Goal: Communication & Community: Answer question/provide support

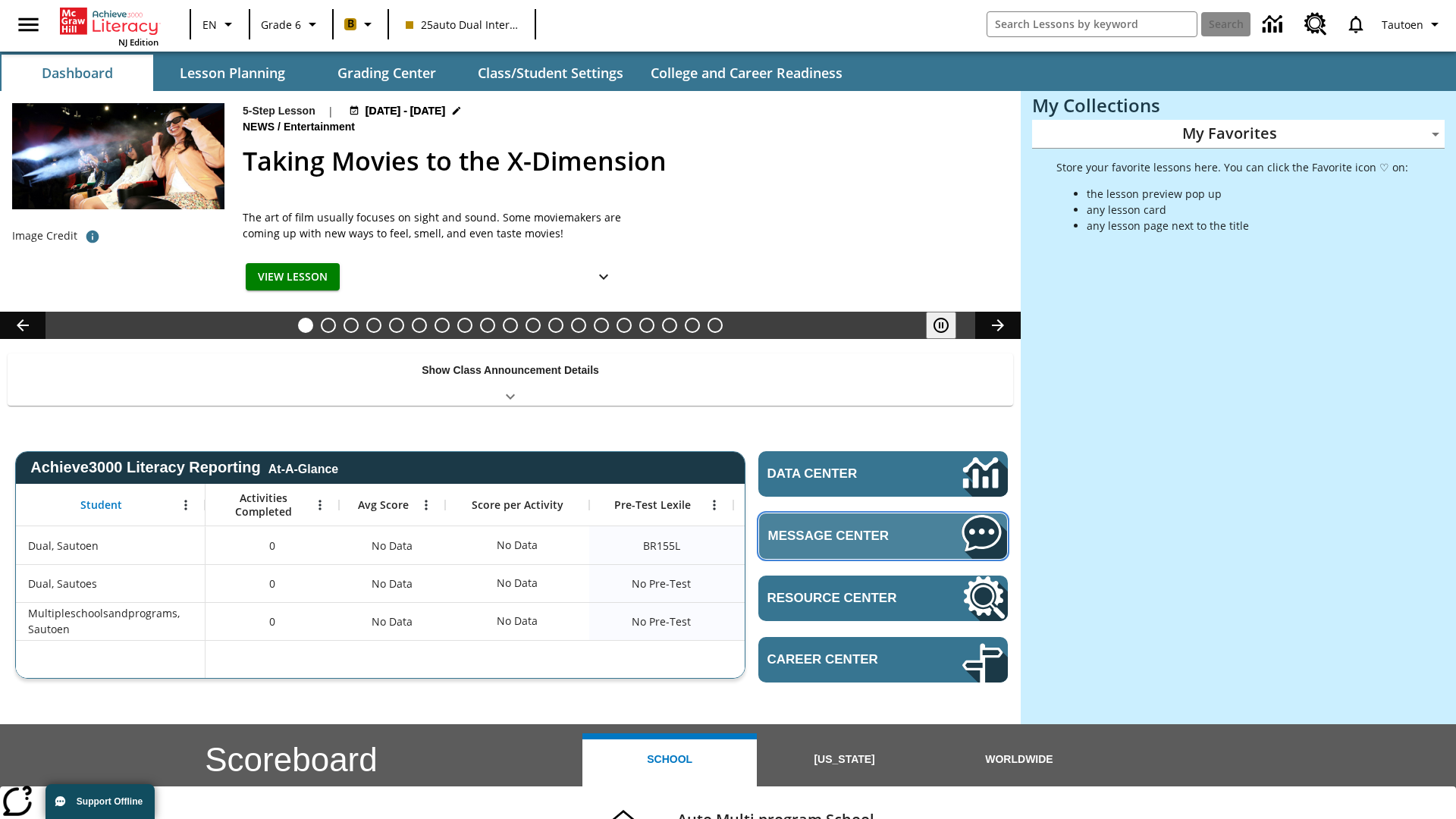
click at [883, 536] on span "Message Center" at bounding box center [842, 536] width 148 height 16
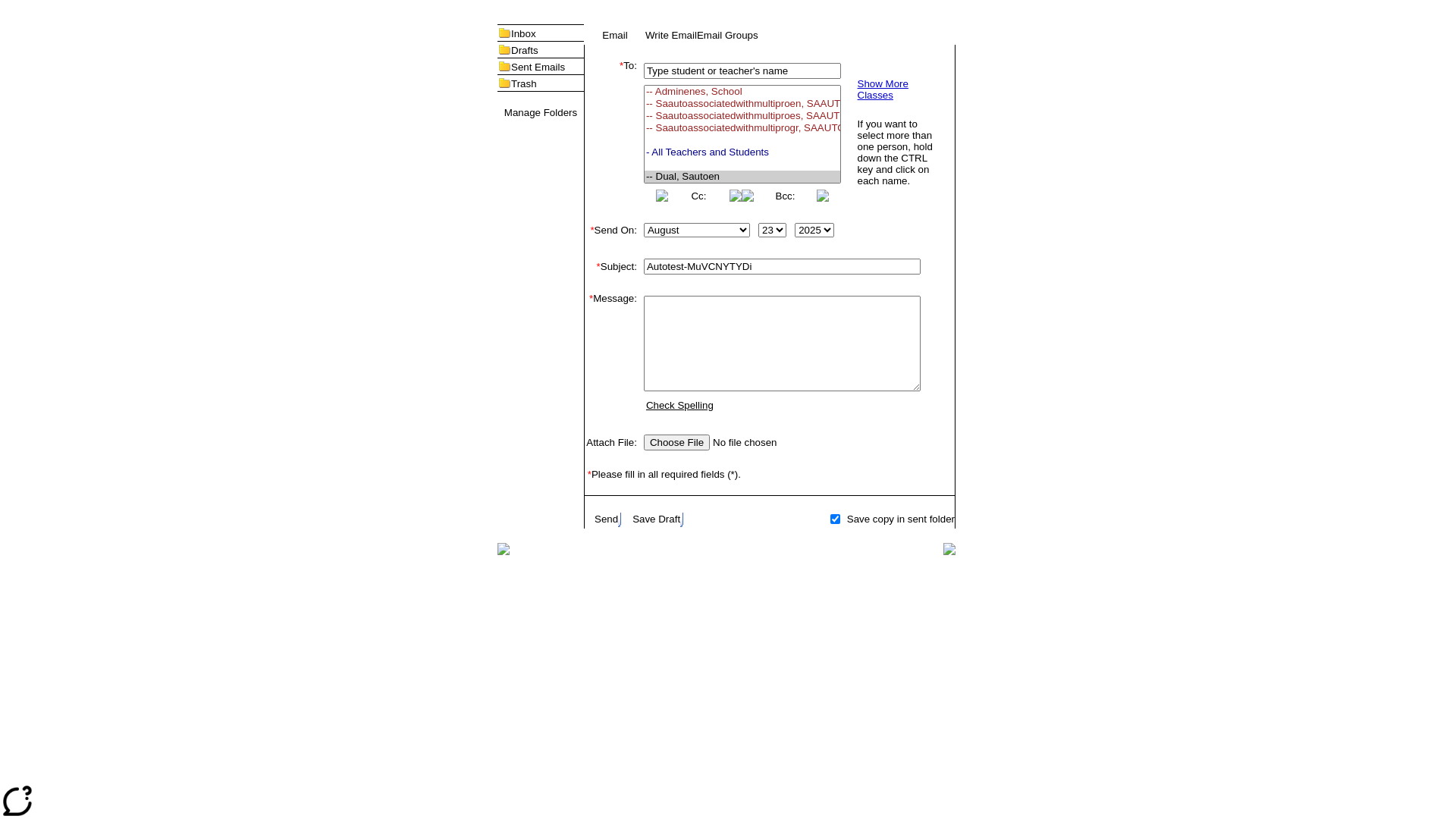
select select "U,21476361,1"
type input "Autotest-MuVCNYTYDi"
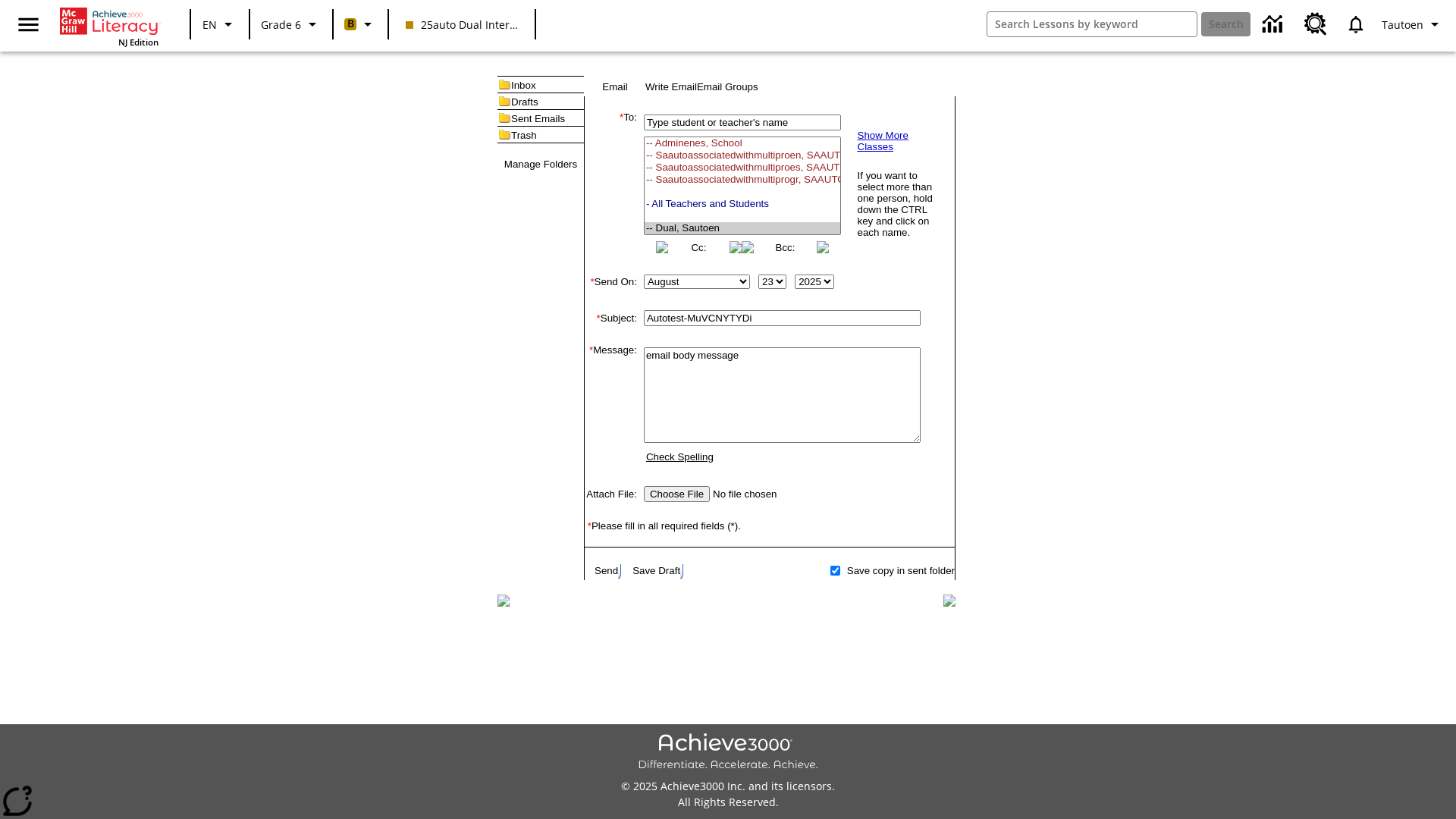
scroll to position [193, 0]
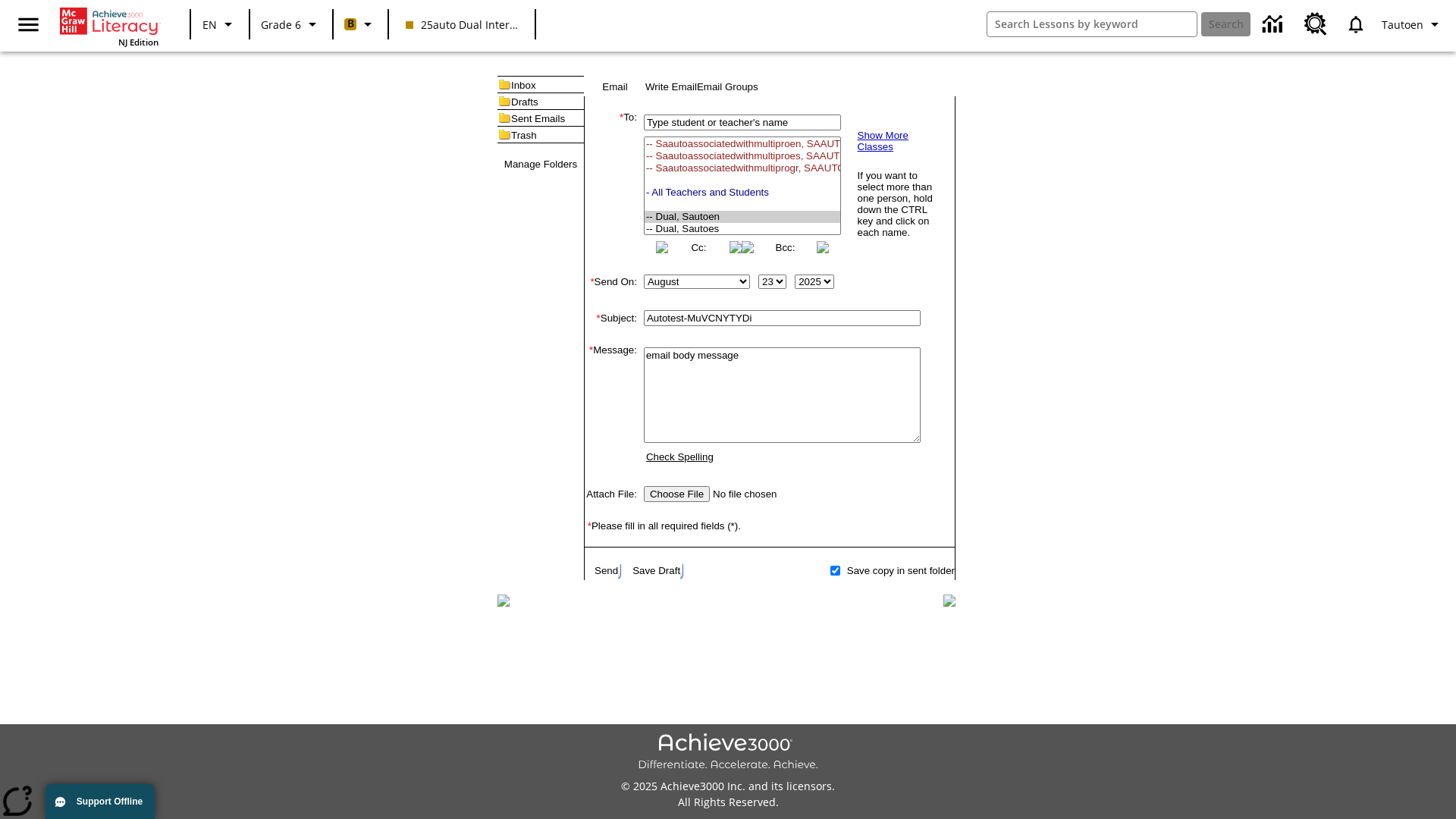
type textarea "email body message"
click at [607, 576] on link "Send" at bounding box center [605, 570] width 23 height 11
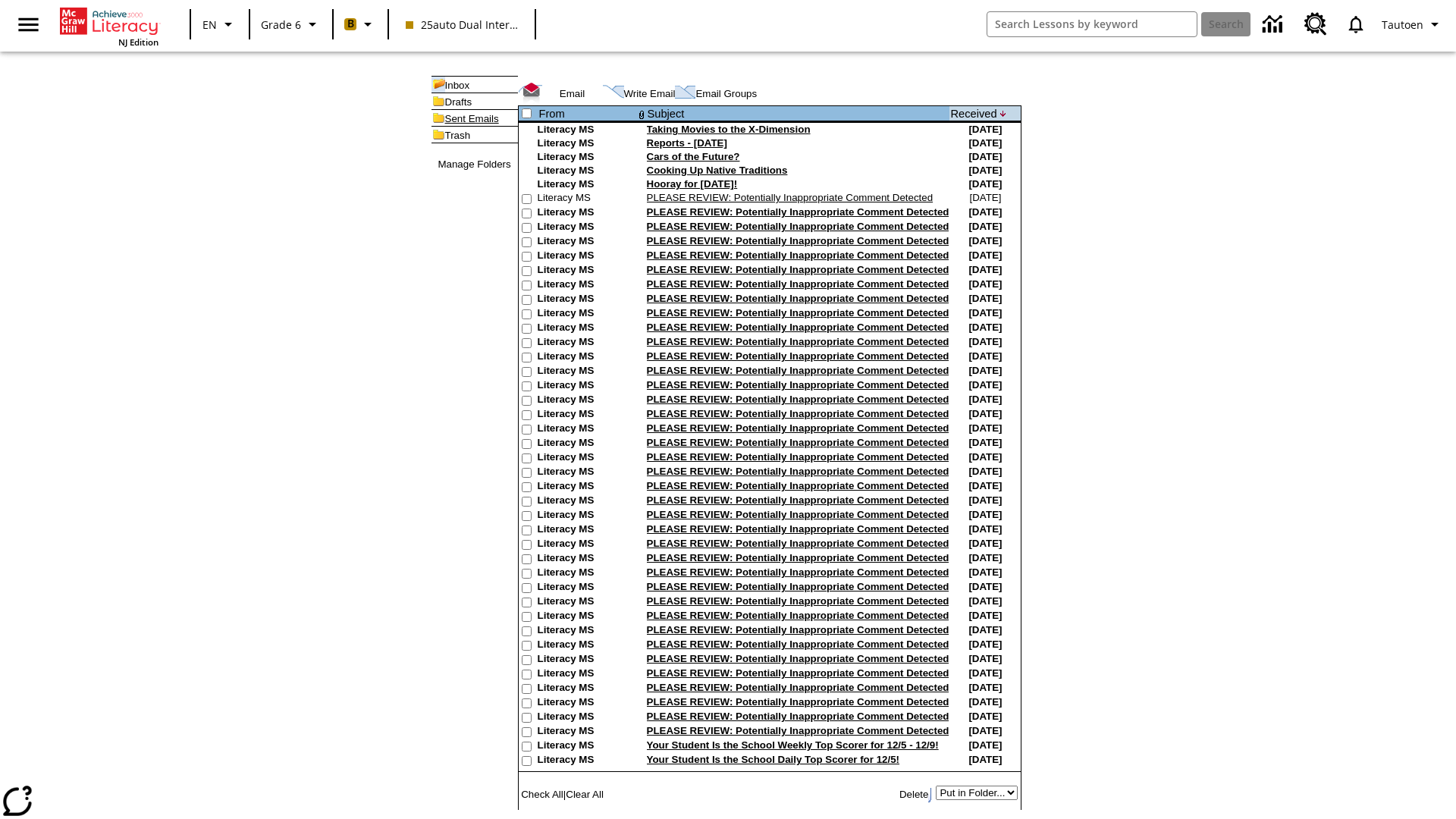
click at [447, 125] on link "Sent Emails" at bounding box center [472, 118] width 54 height 11
